Goal: Task Accomplishment & Management: Complete application form

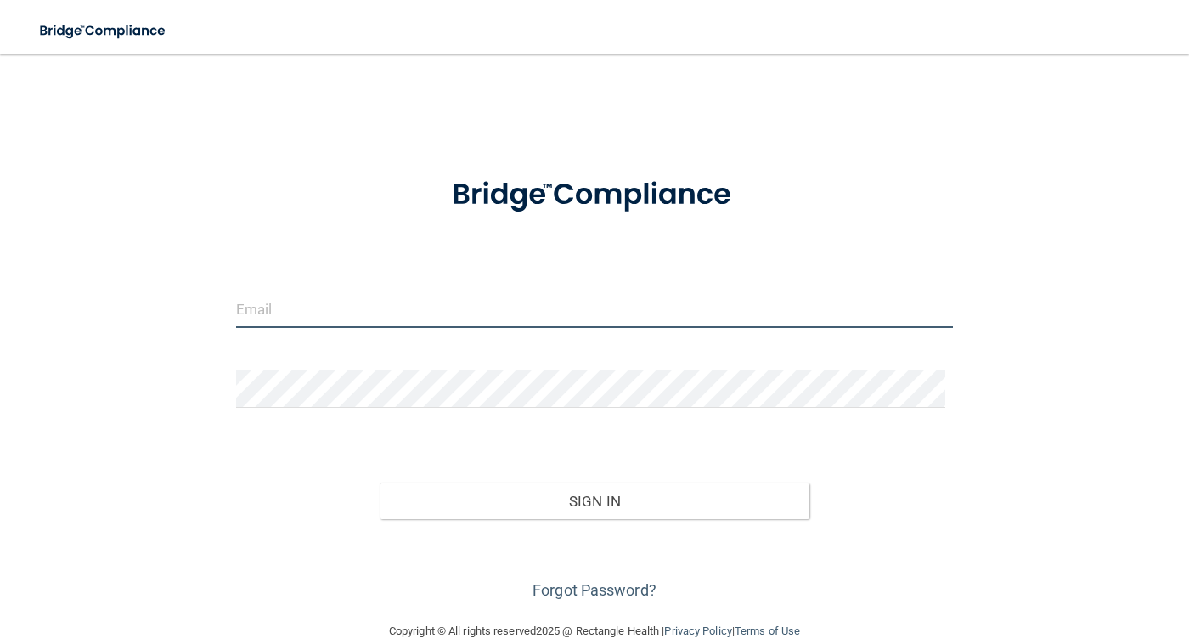
click at [286, 308] on input "email" at bounding box center [595, 309] width 718 height 38
type input "[EMAIL_ADDRESS][DOMAIN_NAME]"
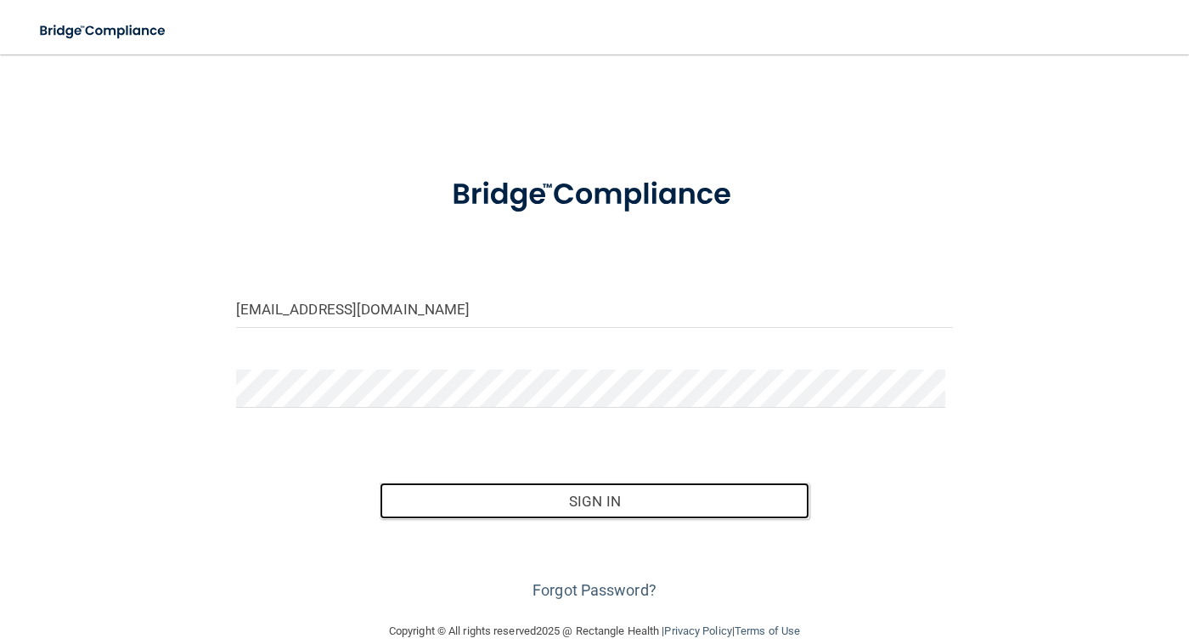
click at [595, 493] on button "Sign In" at bounding box center [595, 500] width 431 height 37
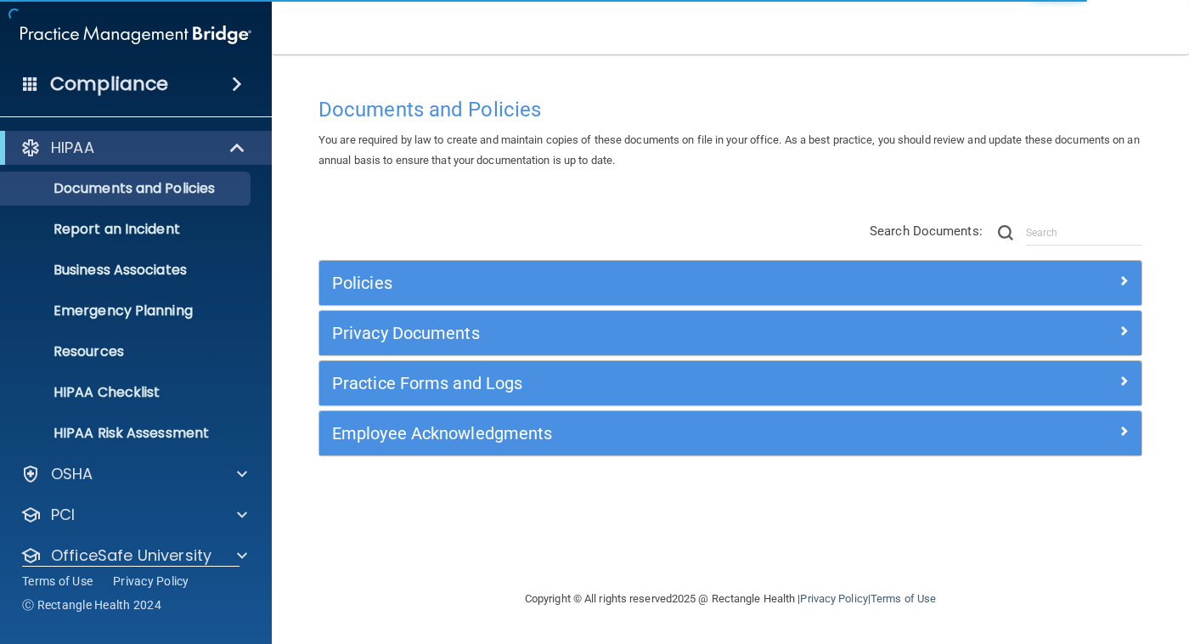
click at [595, 493] on div "Documents and Policies You are required by law to create and maintain copies of…" at bounding box center [730, 338] width 849 height 500
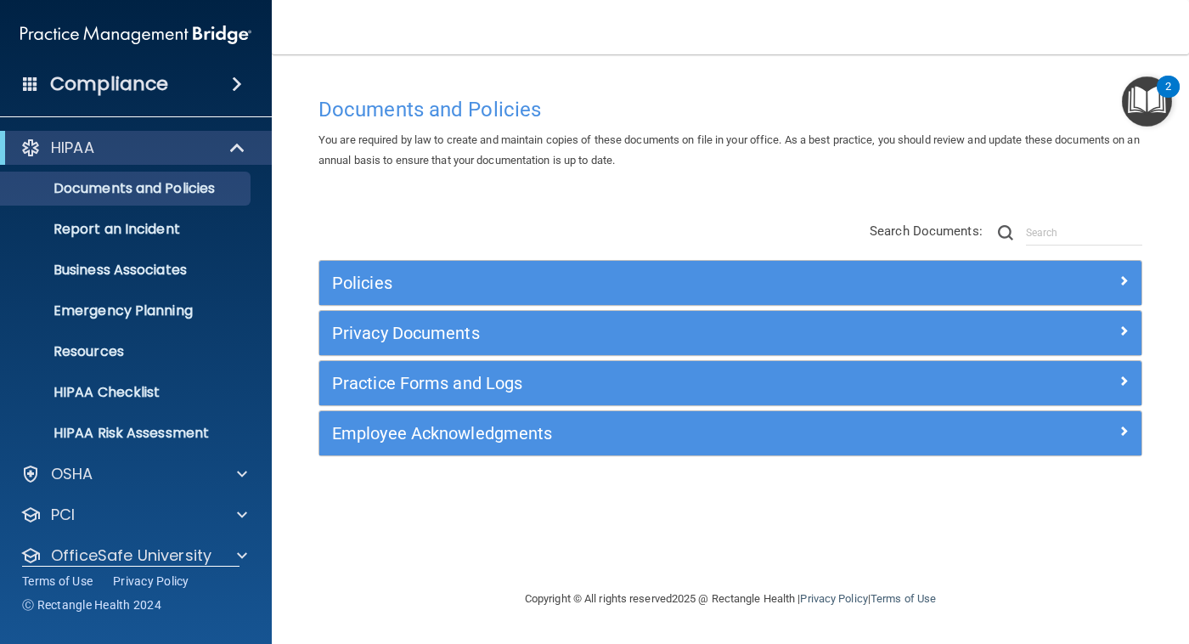
scroll to position [61, 0]
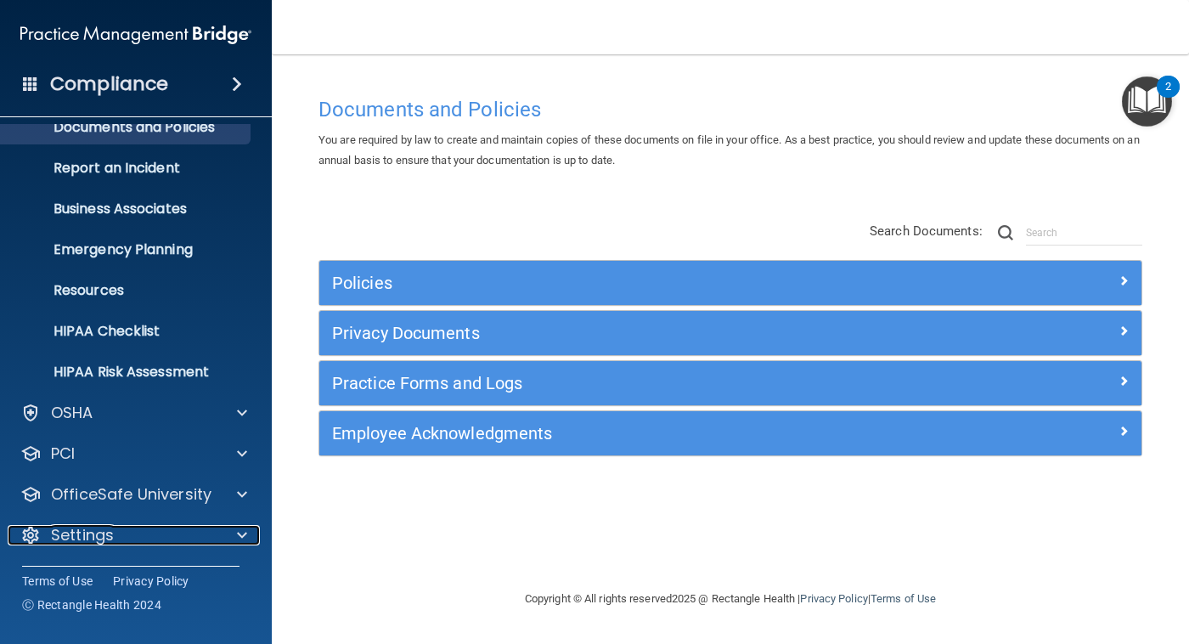
click at [241, 539] on span at bounding box center [242, 535] width 10 height 20
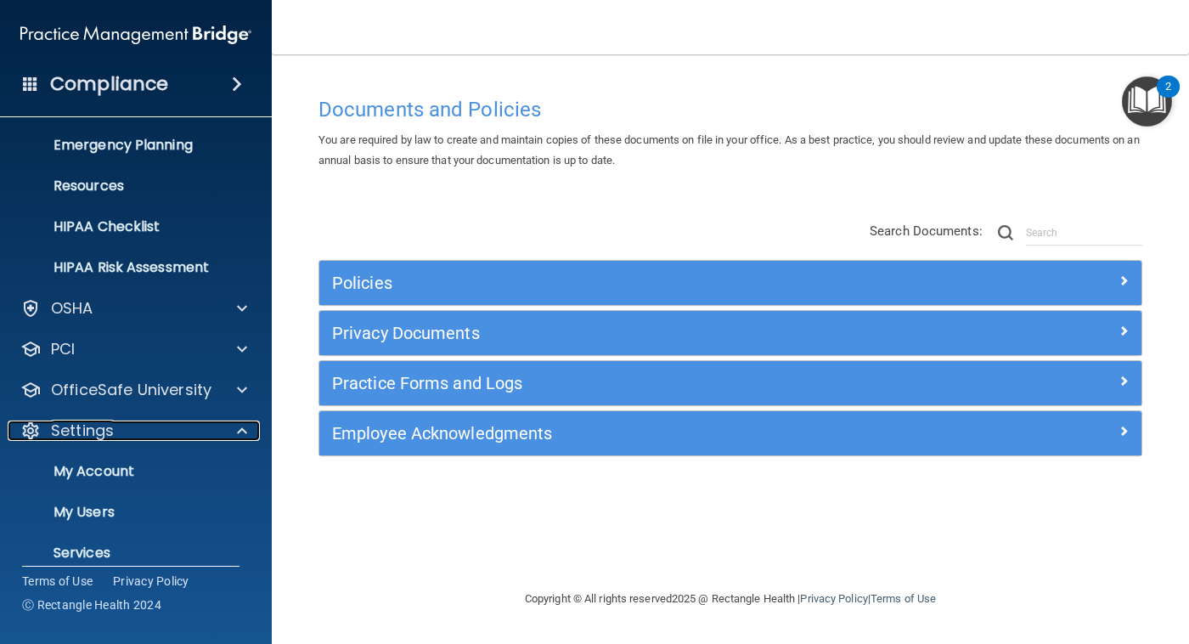
scroll to position [223, 0]
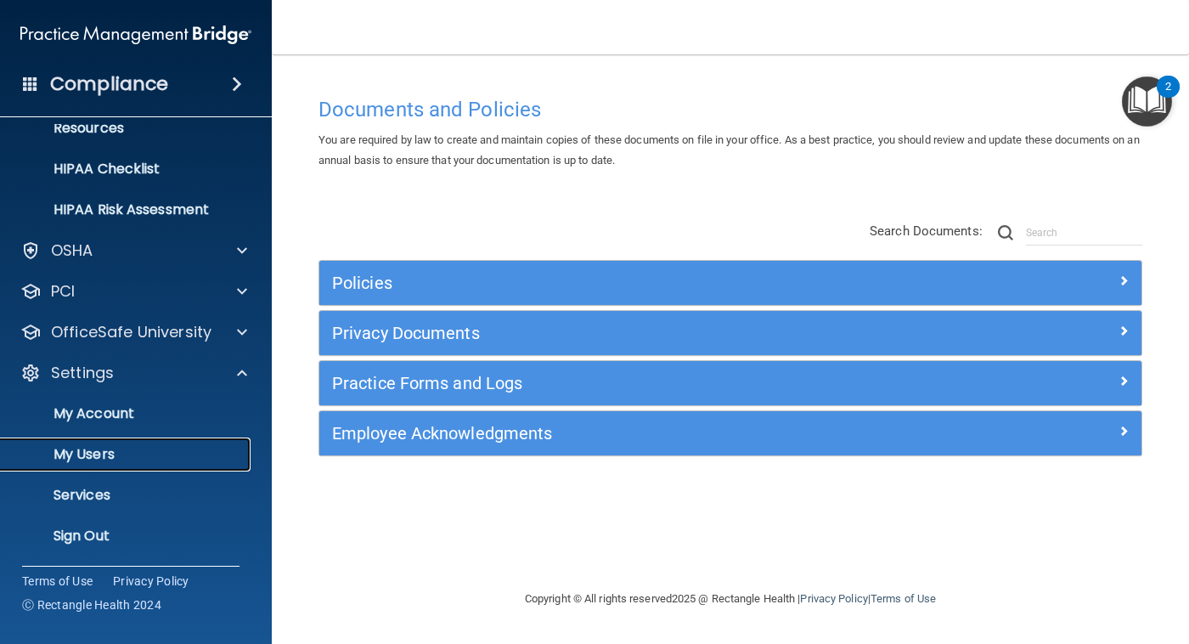
click at [108, 452] on p "My Users" at bounding box center [127, 454] width 232 height 17
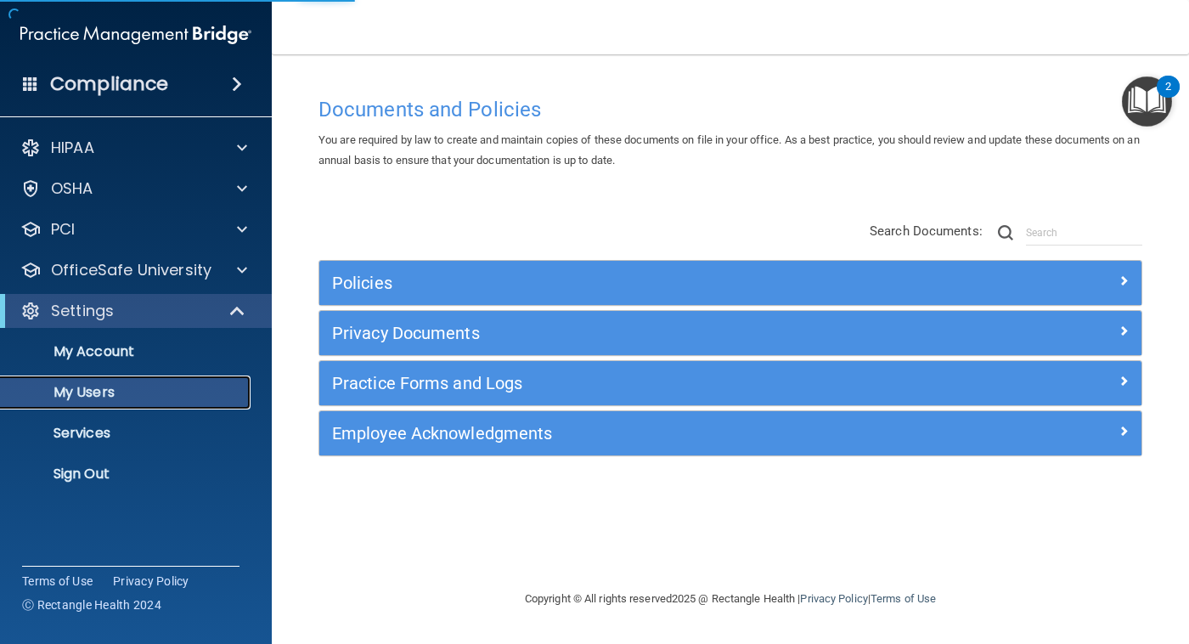
select select "20"
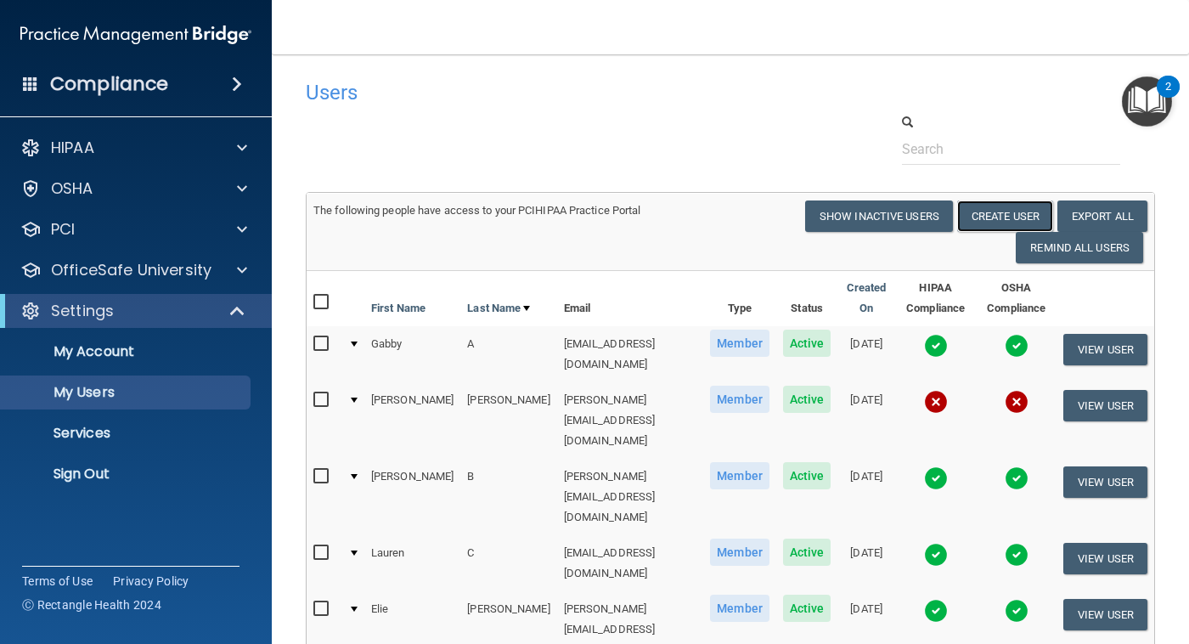
click at [989, 217] on button "Create User" at bounding box center [1005, 215] width 96 height 31
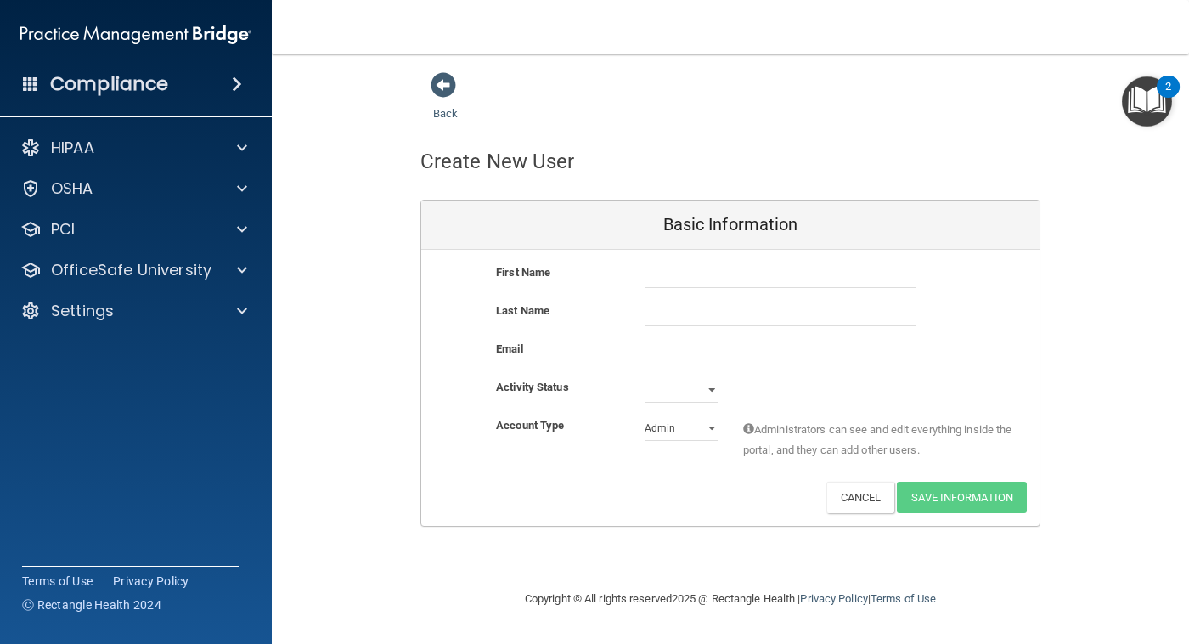
click at [989, 217] on div "Basic Information" at bounding box center [730, 224] width 618 height 49
click at [671, 270] on input "text" at bounding box center [780, 274] width 271 height 25
type input "Ruby"
type input "[PERSON_NAME]"
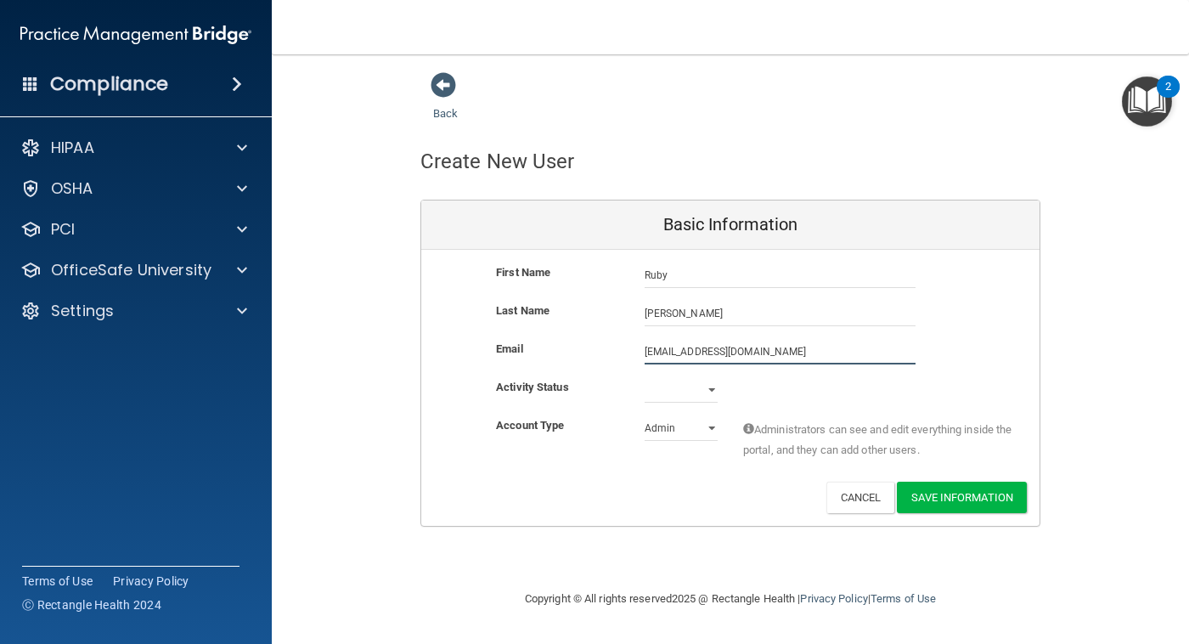
type input "[EMAIL_ADDRESS][DOMAIN_NAME]"
click at [708, 386] on select "Active Inactive" at bounding box center [681, 389] width 73 height 25
select select "active"
click at [645, 377] on select "Active Inactive" at bounding box center [681, 389] width 73 height 25
click at [673, 429] on select "Admin Member" at bounding box center [681, 427] width 73 height 25
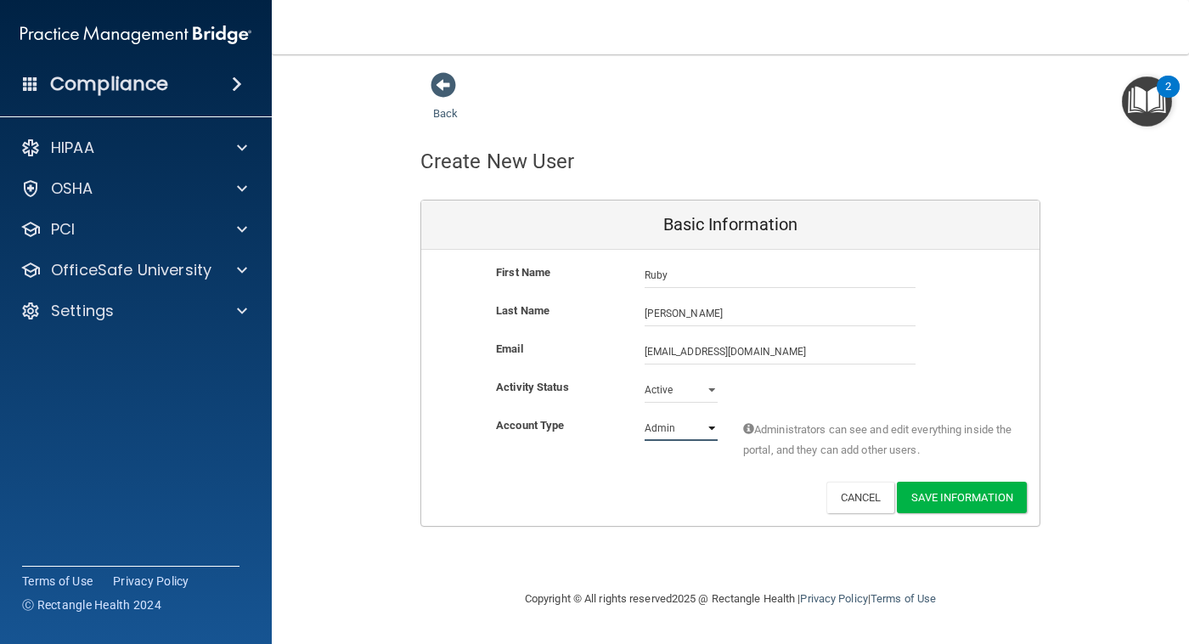
select select "practice_member"
click at [645, 415] on select "Admin Member" at bounding box center [681, 427] width 73 height 25
click at [983, 498] on button "Save Information" at bounding box center [962, 497] width 130 height 31
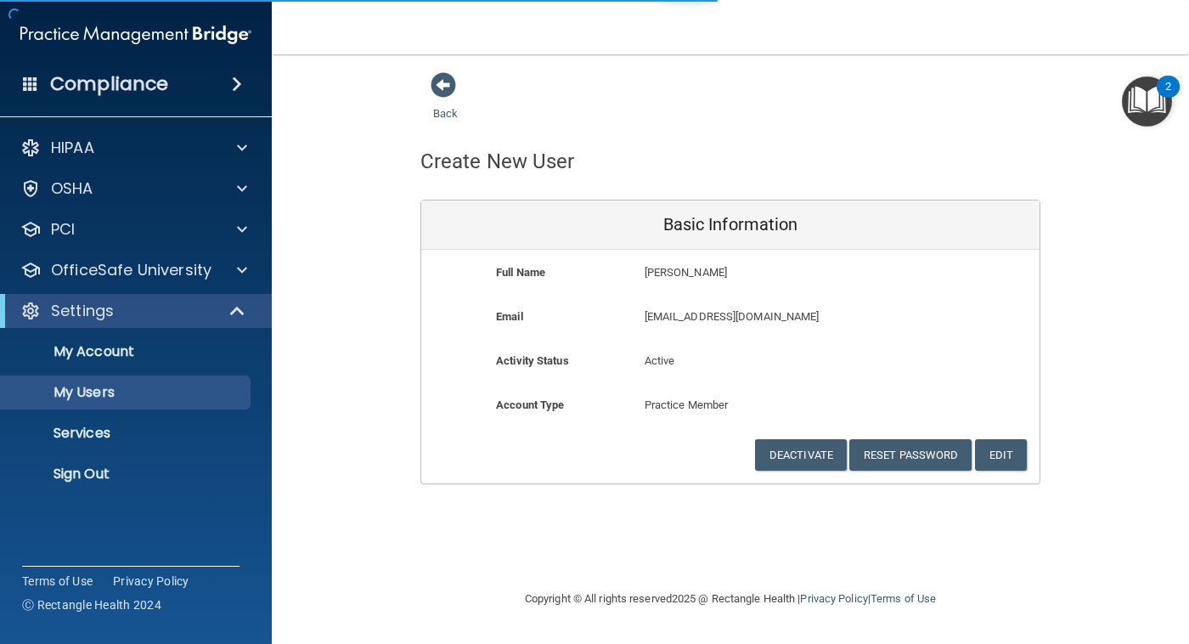
select select "20"
